Goal: Information Seeking & Learning: Learn about a topic

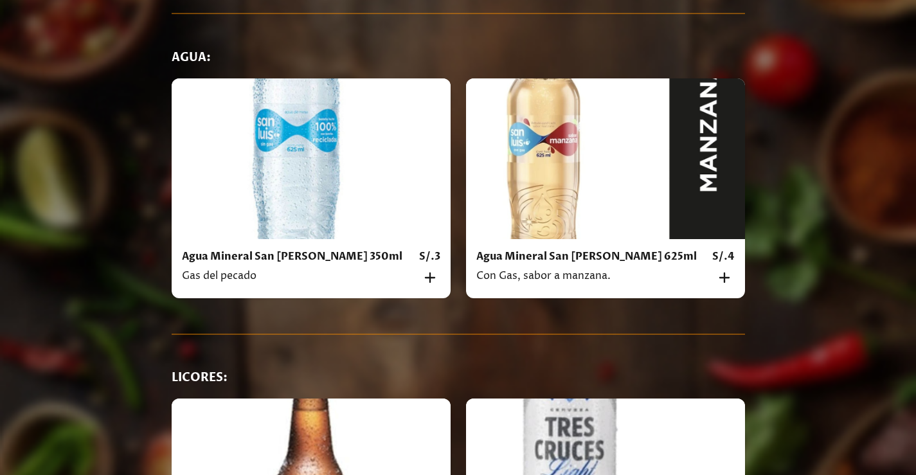
scroll to position [7877, 0]
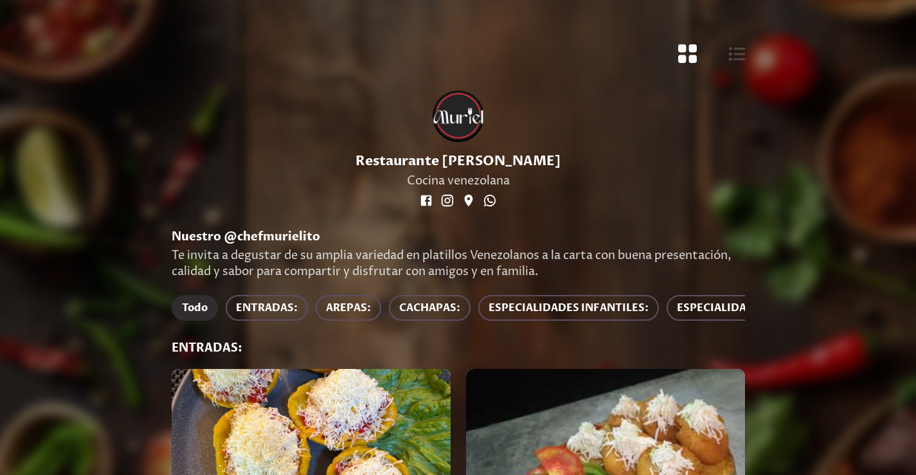
click at [751, 131] on div "Restaurante [PERSON_NAME] Cocina venezolana" at bounding box center [458, 150] width 604 height 158
click at [689, 52] on icon "Botón de vista de cuadrícula" at bounding box center [687, 53] width 21 height 21
click at [691, 46] on icon "Botón de vista de cuadrícula" at bounding box center [687, 53] width 19 height 19
click at [738, 57] on icon "Botón de vista de lista" at bounding box center [736, 54] width 17 height 17
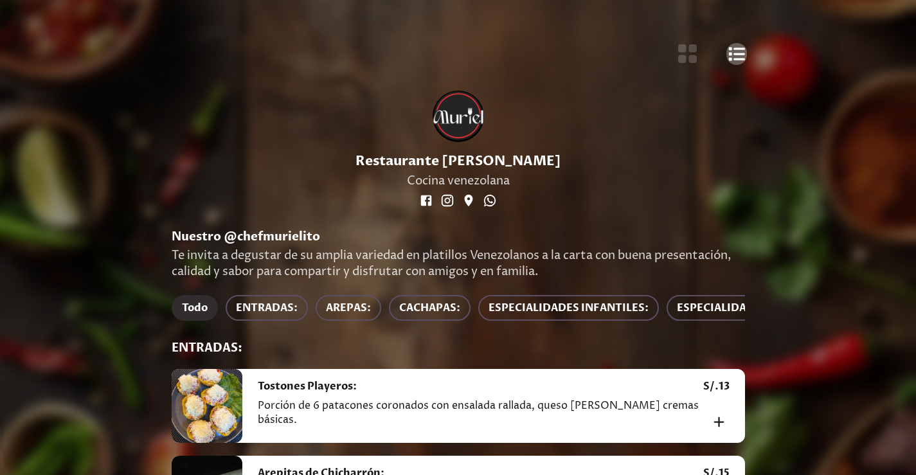
click at [738, 56] on icon "Botón de vista de lista" at bounding box center [736, 54] width 17 height 17
click at [690, 55] on icon "Botón de vista de cuadrícula" at bounding box center [687, 53] width 21 height 21
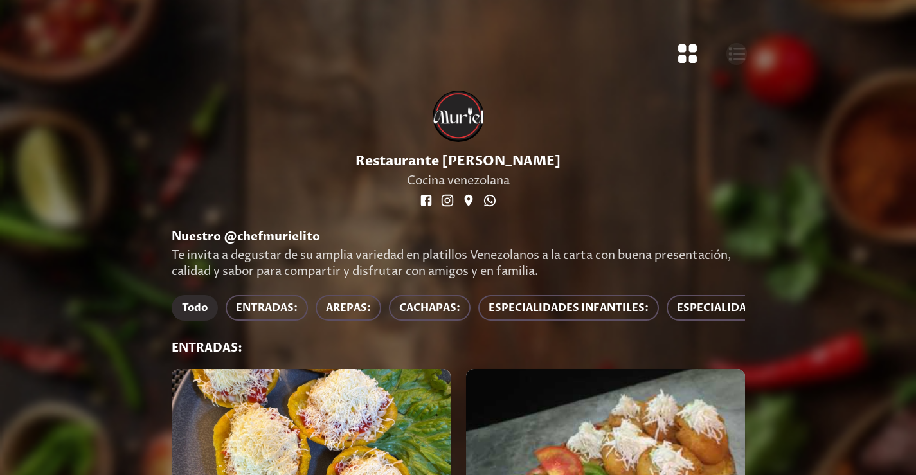
click at [733, 54] on icon "Botón de vista de lista" at bounding box center [736, 54] width 17 height 17
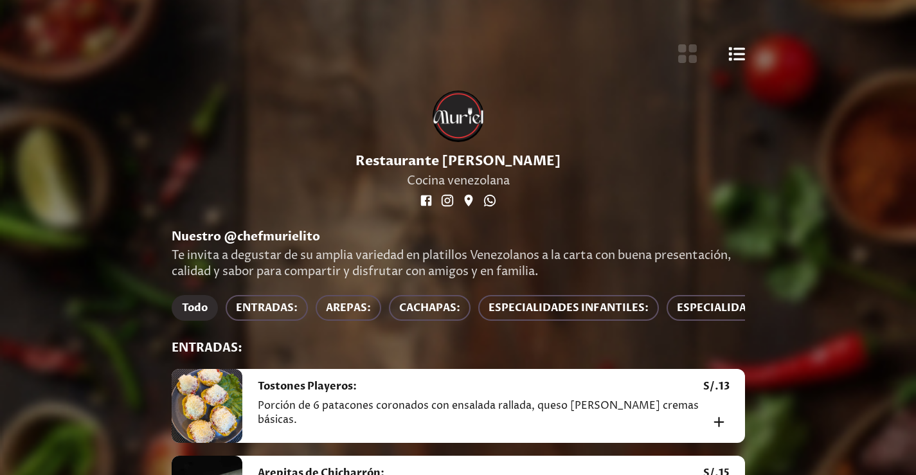
click at [458, 92] on div at bounding box center [458, 116] width 51 height 51
click at [688, 54] on icon "Botón de vista de cuadrícula" at bounding box center [687, 53] width 21 height 21
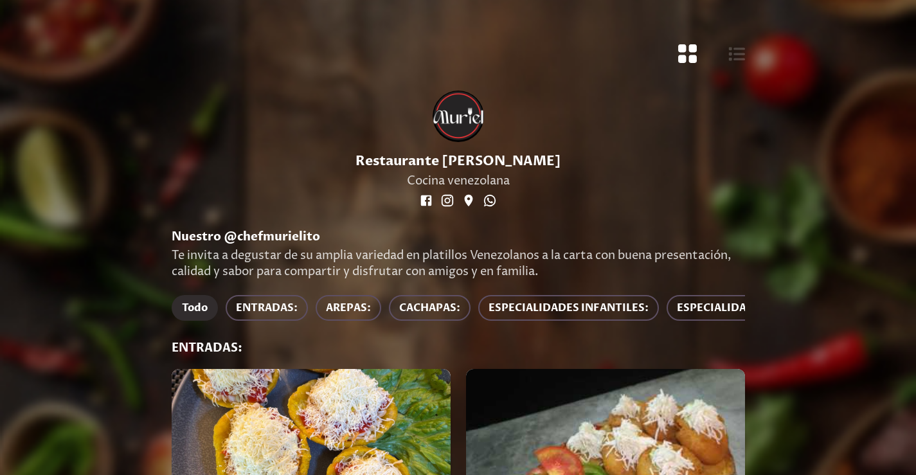
click at [741, 53] on icon "Botón de vista de lista" at bounding box center [736, 54] width 17 height 17
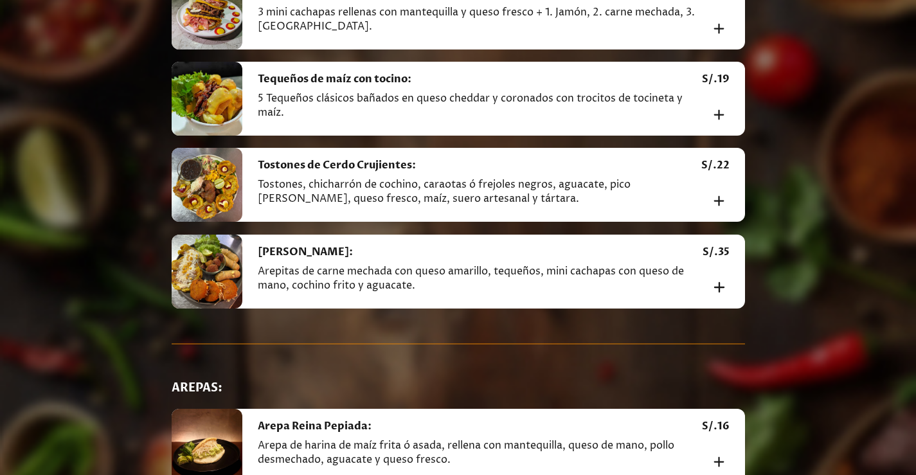
scroll to position [964, 0]
